Goal: Task Accomplishment & Management: Manage account settings

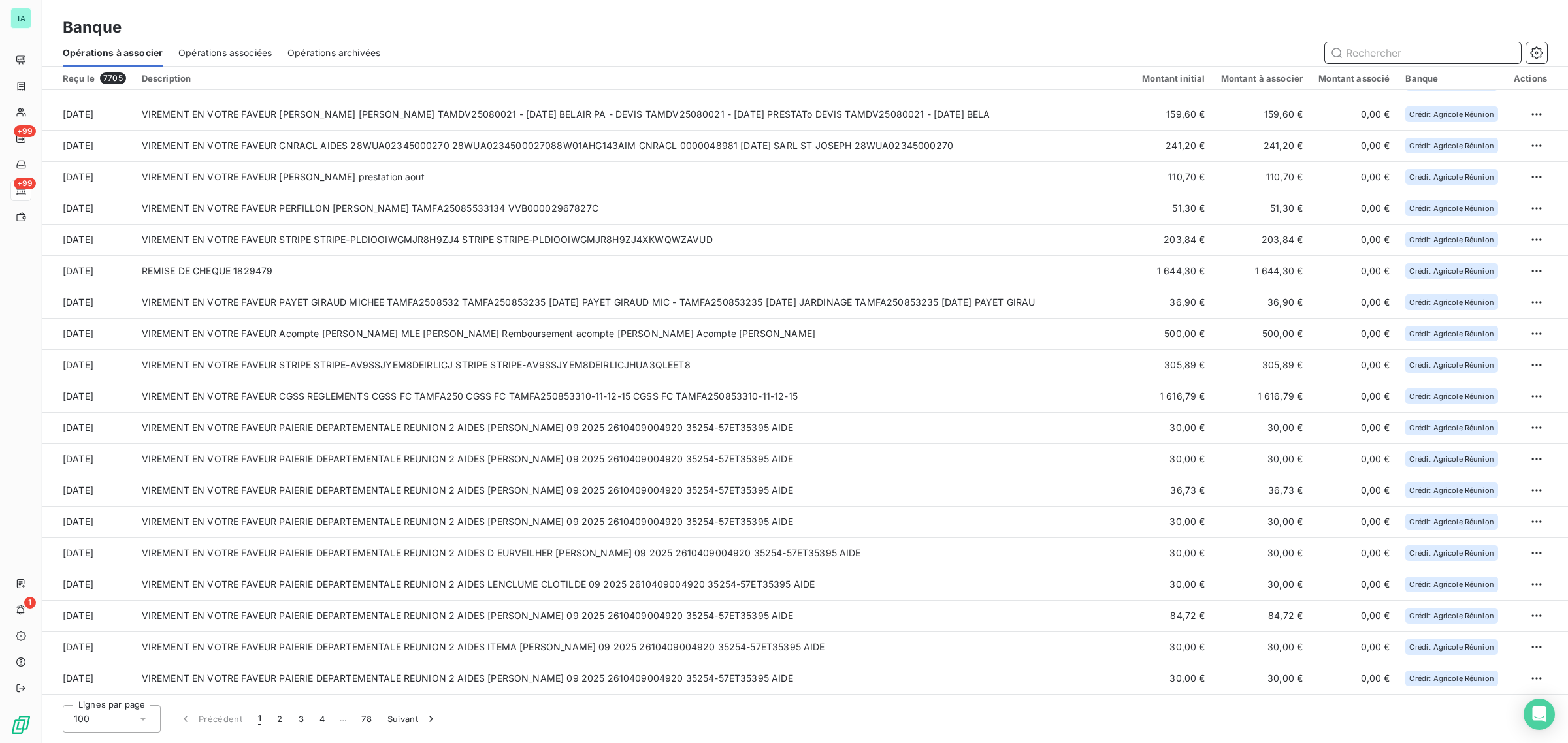
scroll to position [2298, 0]
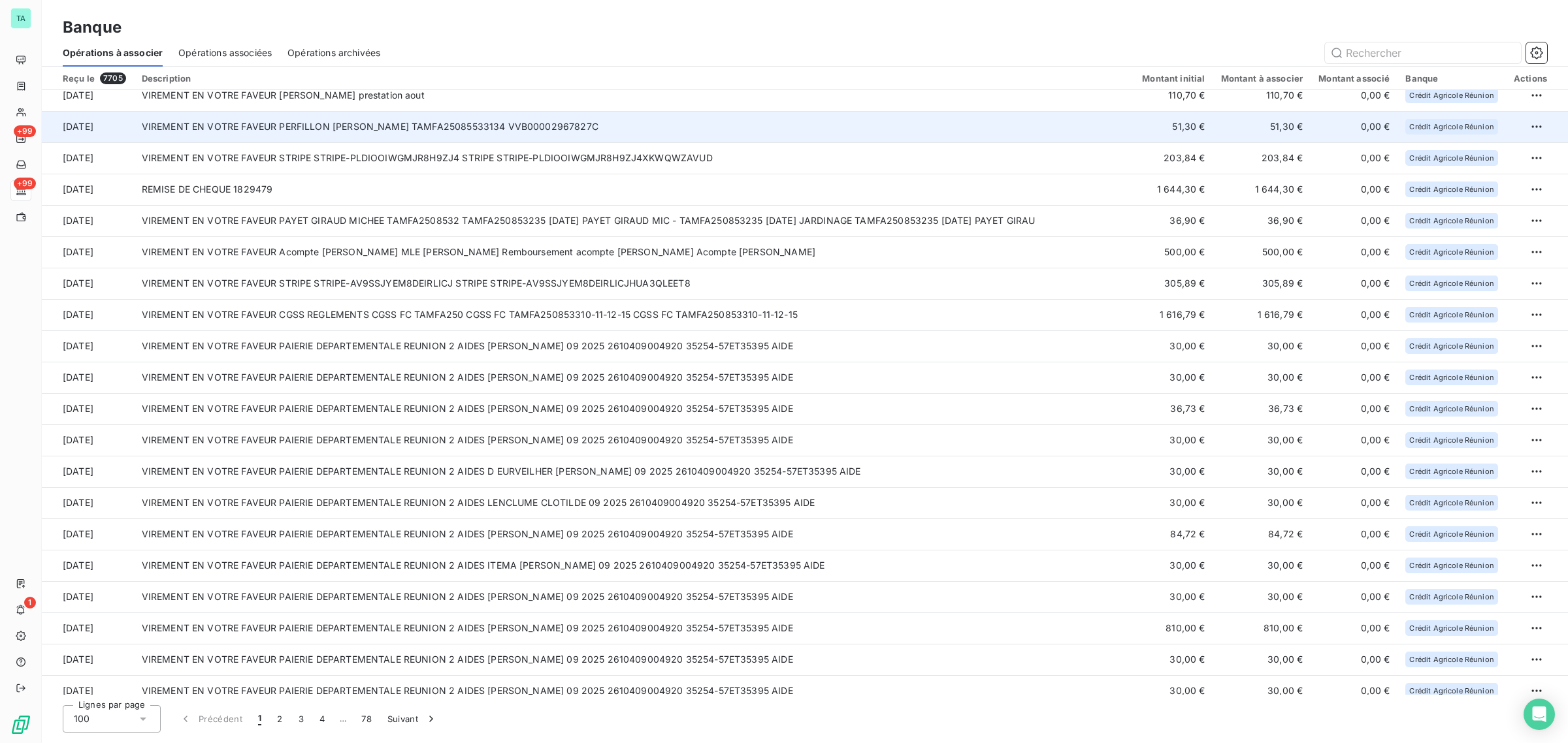
click at [1212, 112] on td "51,30 €" at bounding box center [1173, 126] width 78 height 31
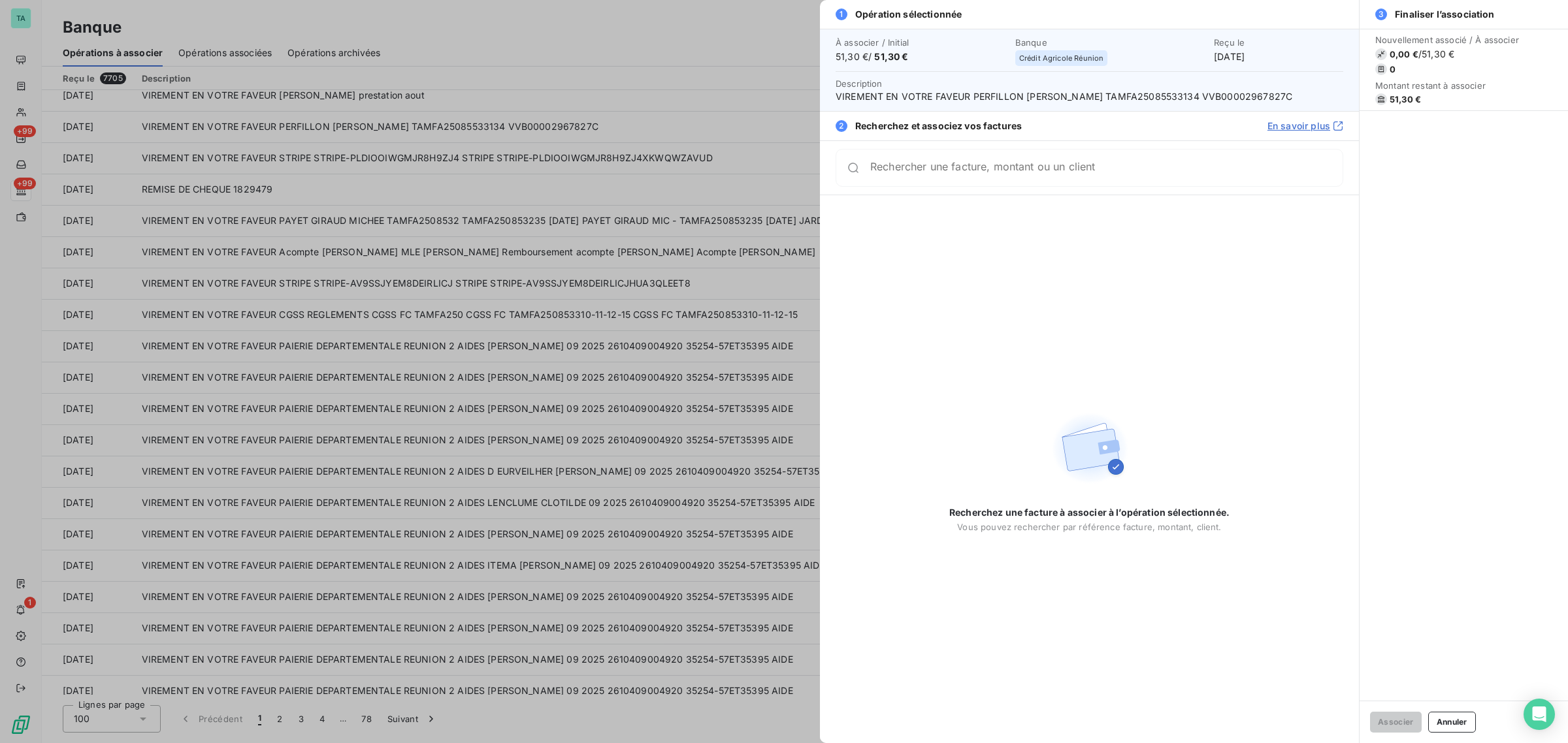
click at [987, 180] on div "Rechercher une facture, montant ou un client" at bounding box center [1089, 167] width 508 height 38
click at [321, 165] on div at bounding box center [784, 371] width 1568 height 743
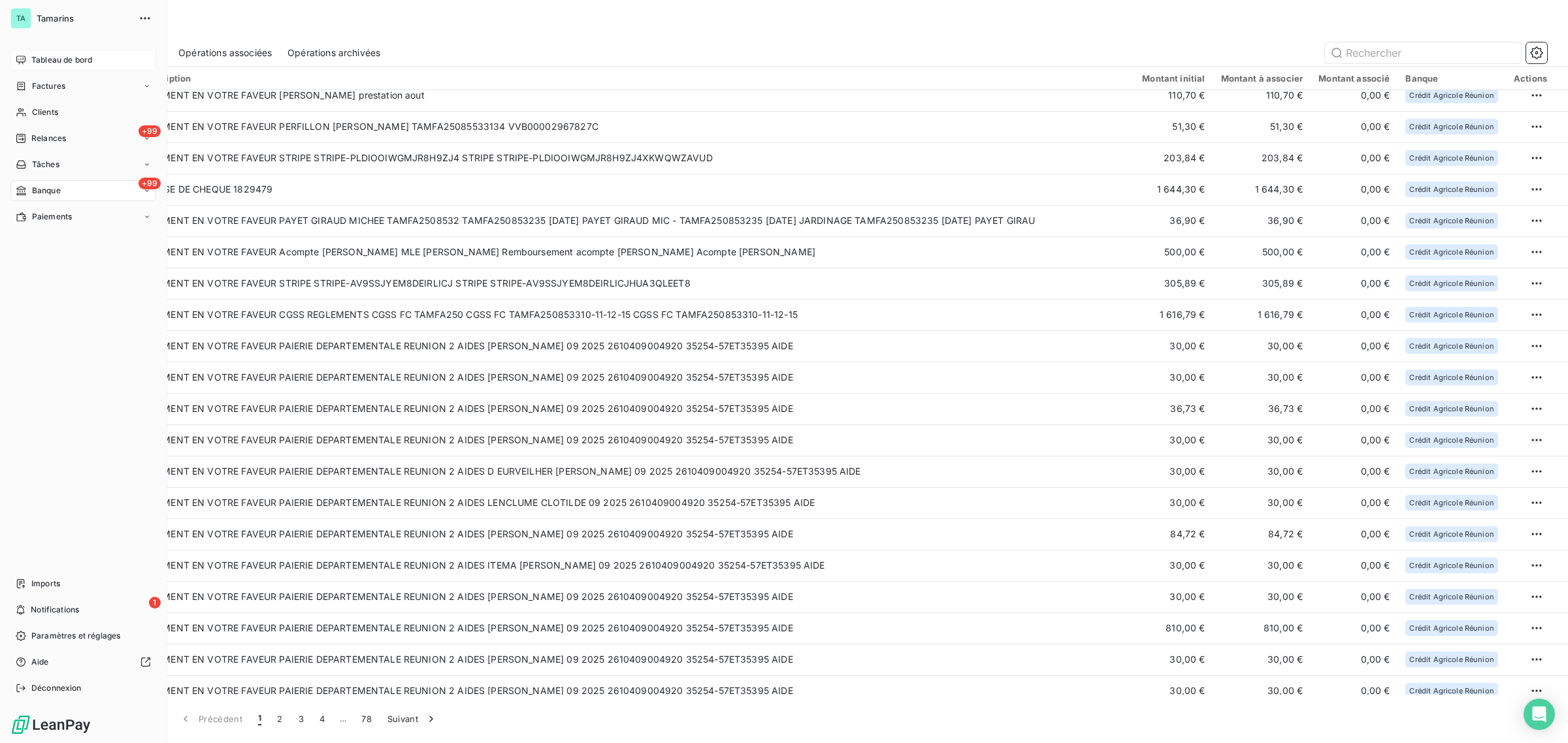
click at [28, 56] on div "Tableau de bord" at bounding box center [83, 60] width 146 height 21
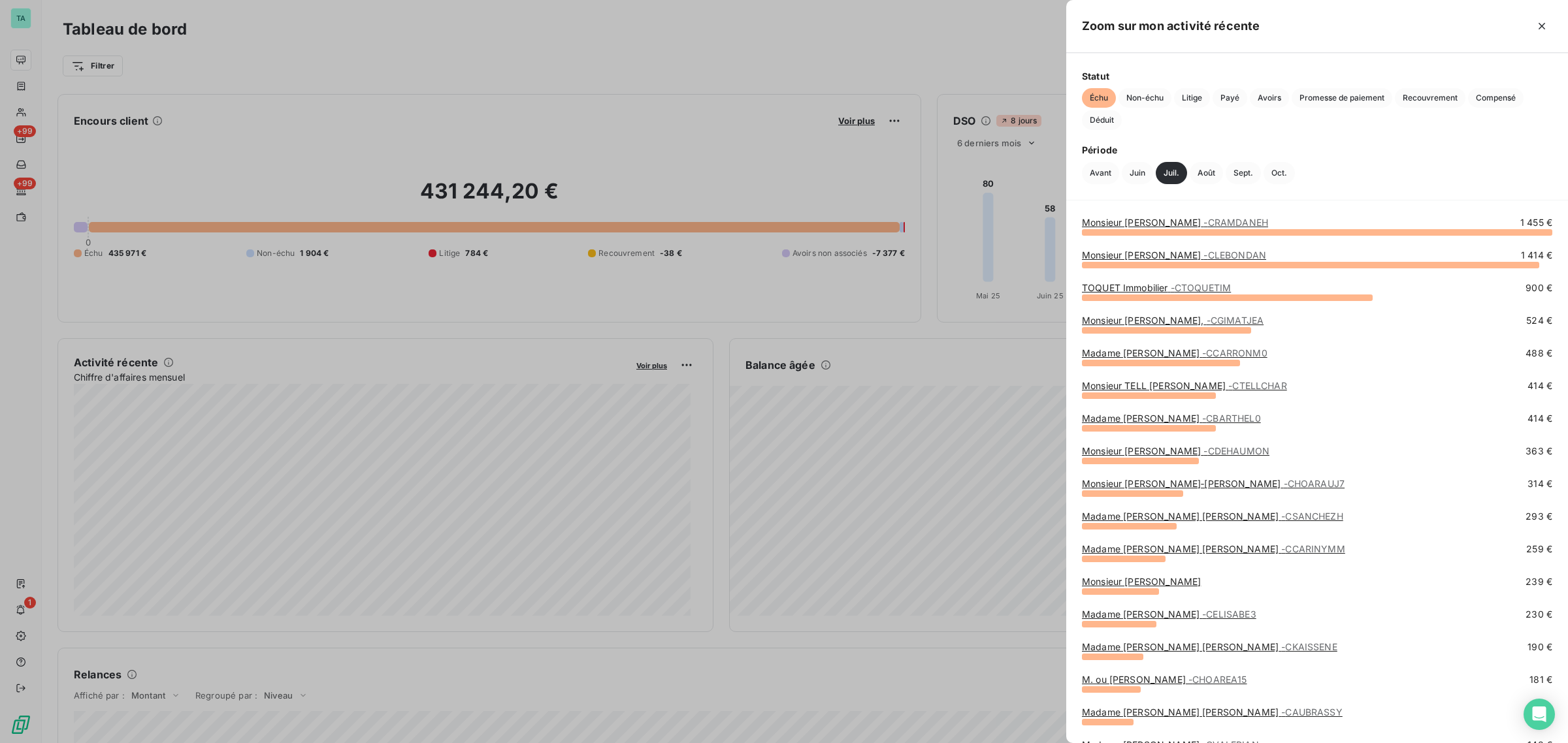
click at [626, 425] on div at bounding box center [784, 371] width 1568 height 743
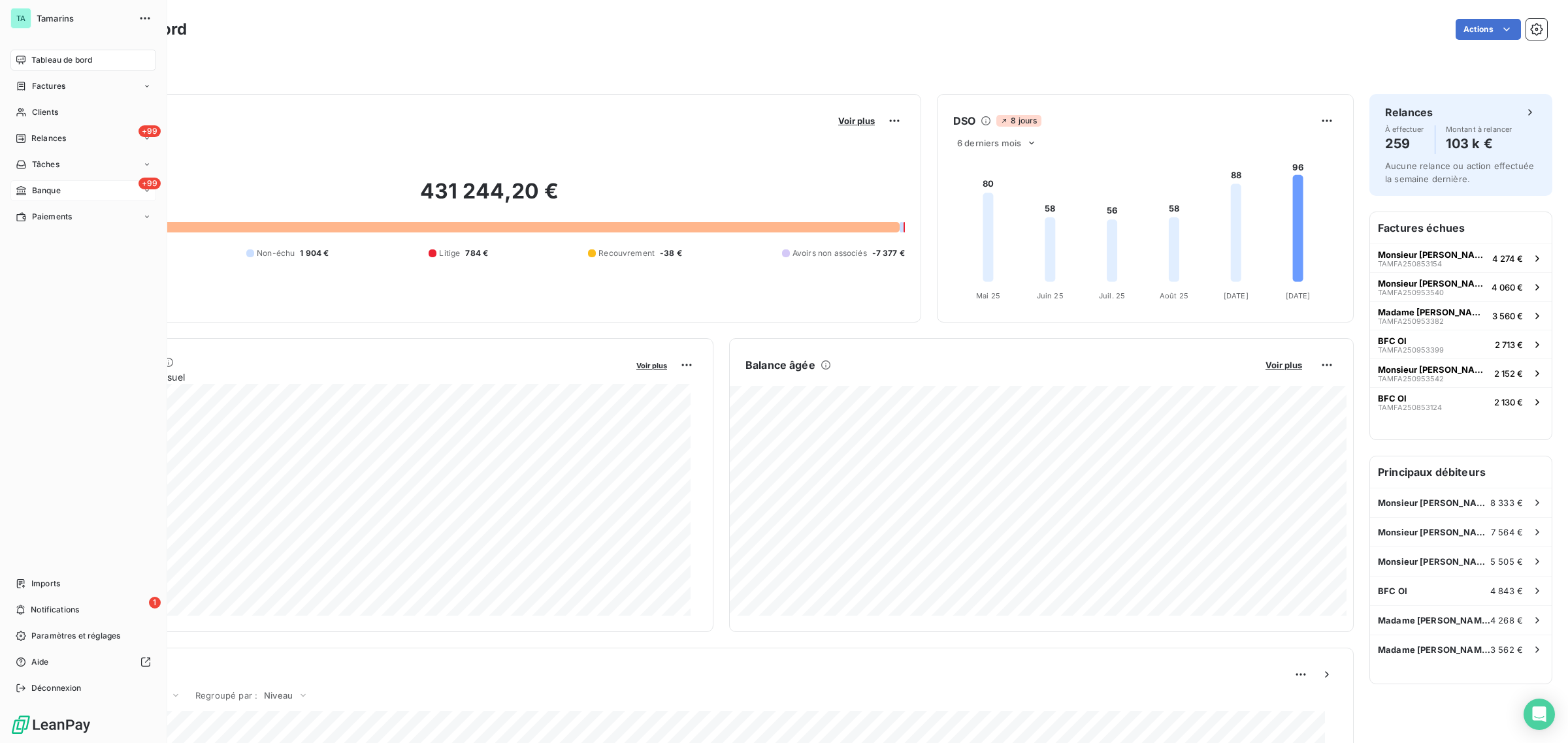
click at [89, 197] on div "+99 Banque" at bounding box center [83, 190] width 146 height 21
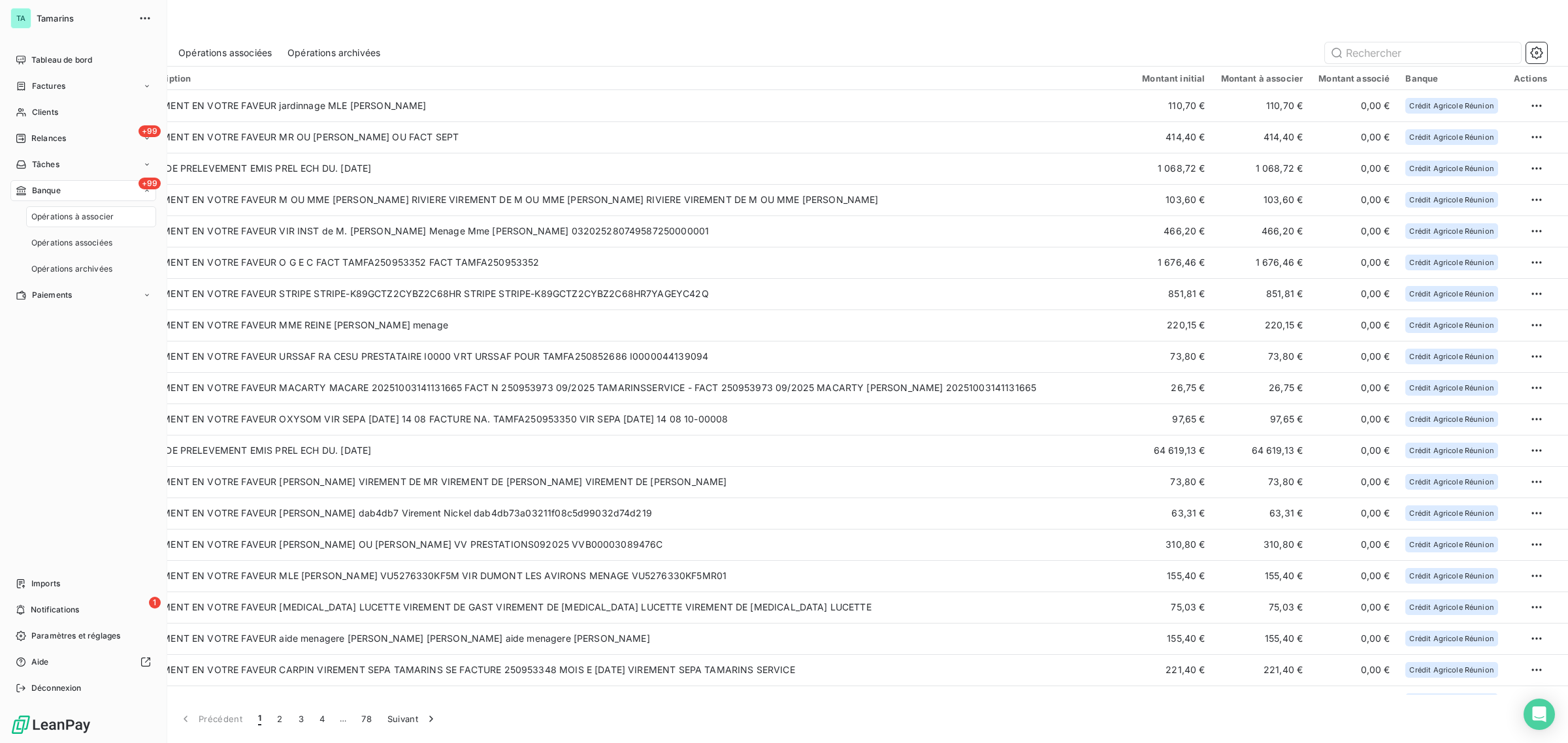
click at [103, 219] on span "Opérations à associer" at bounding box center [72, 217] width 83 height 12
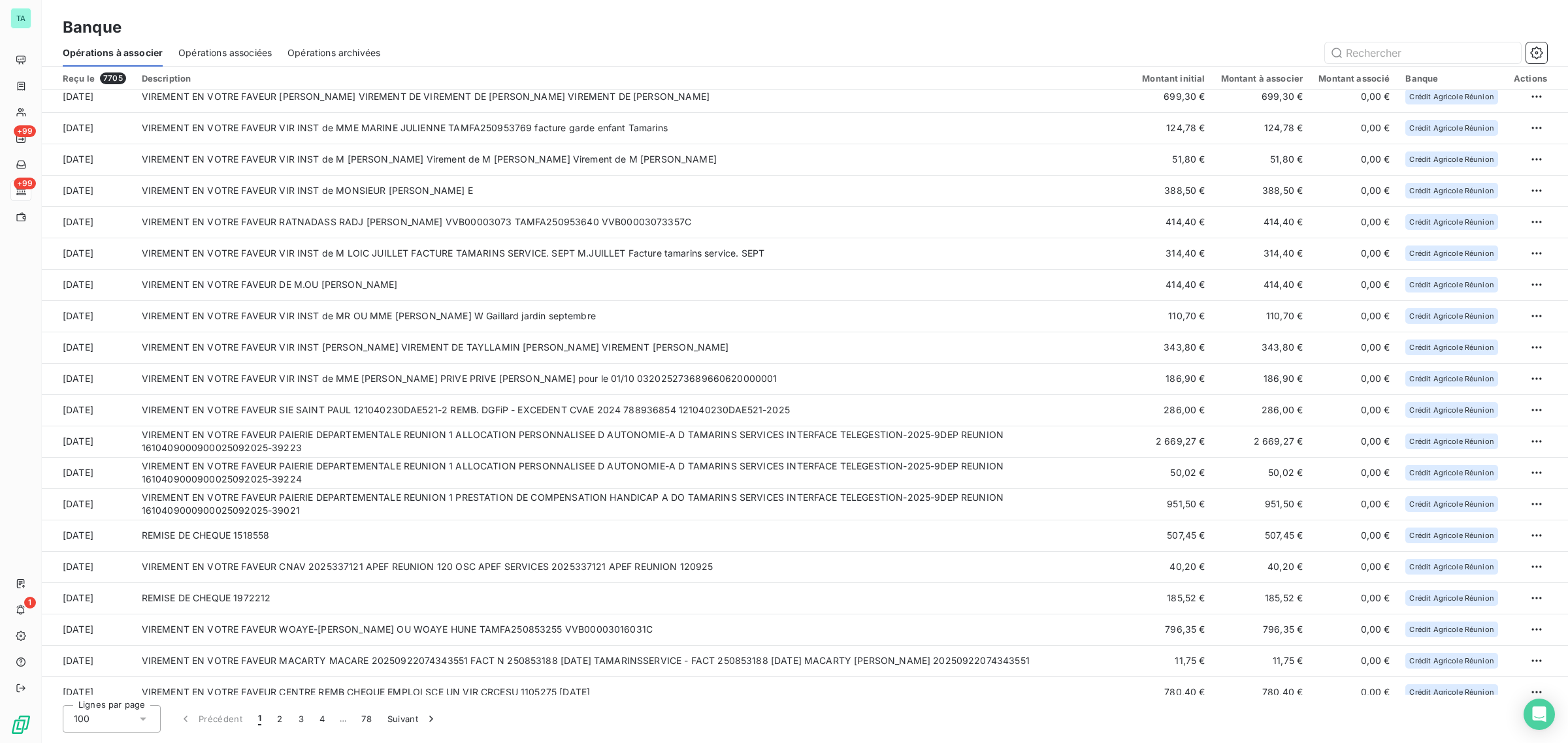
scroll to position [1105, 0]
